Goal: Task Accomplishment & Management: Manage account settings

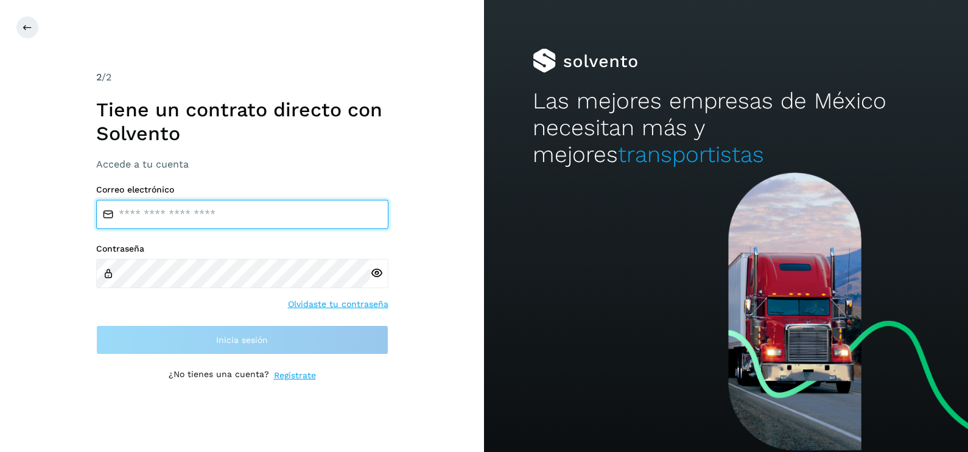
type input "**********"
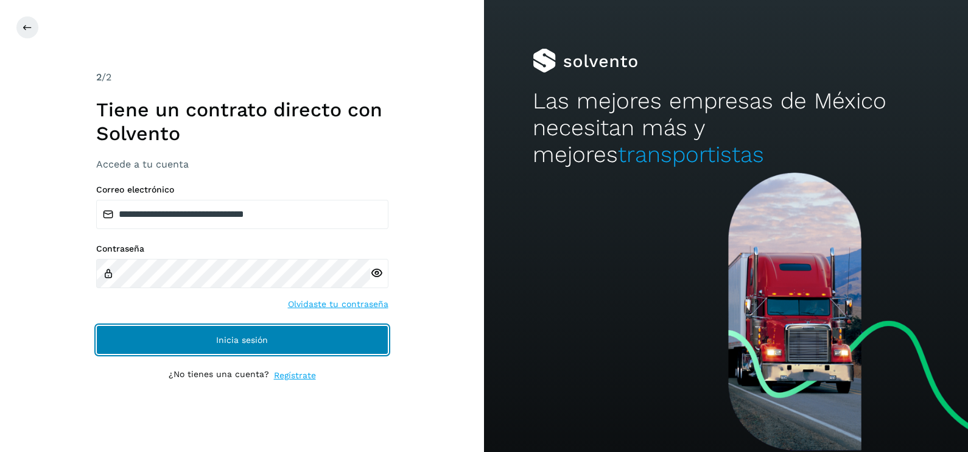
click at [119, 338] on button "Inicia sesión" at bounding box center [242, 339] width 292 height 29
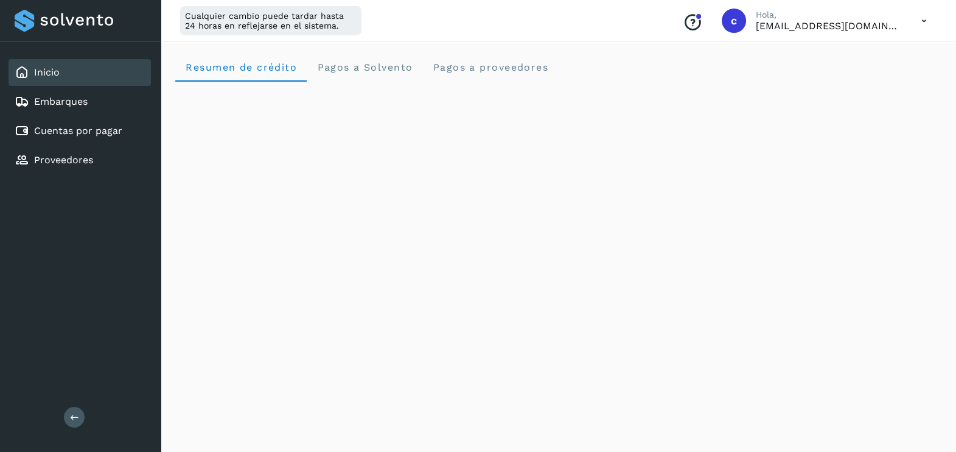
click at [926, 16] on icon at bounding box center [924, 21] width 25 height 25
click at [846, 69] on div "Cerrar sesión" at bounding box center [863, 78] width 145 height 23
